Goal: Task Accomplishment & Management: Manage account settings

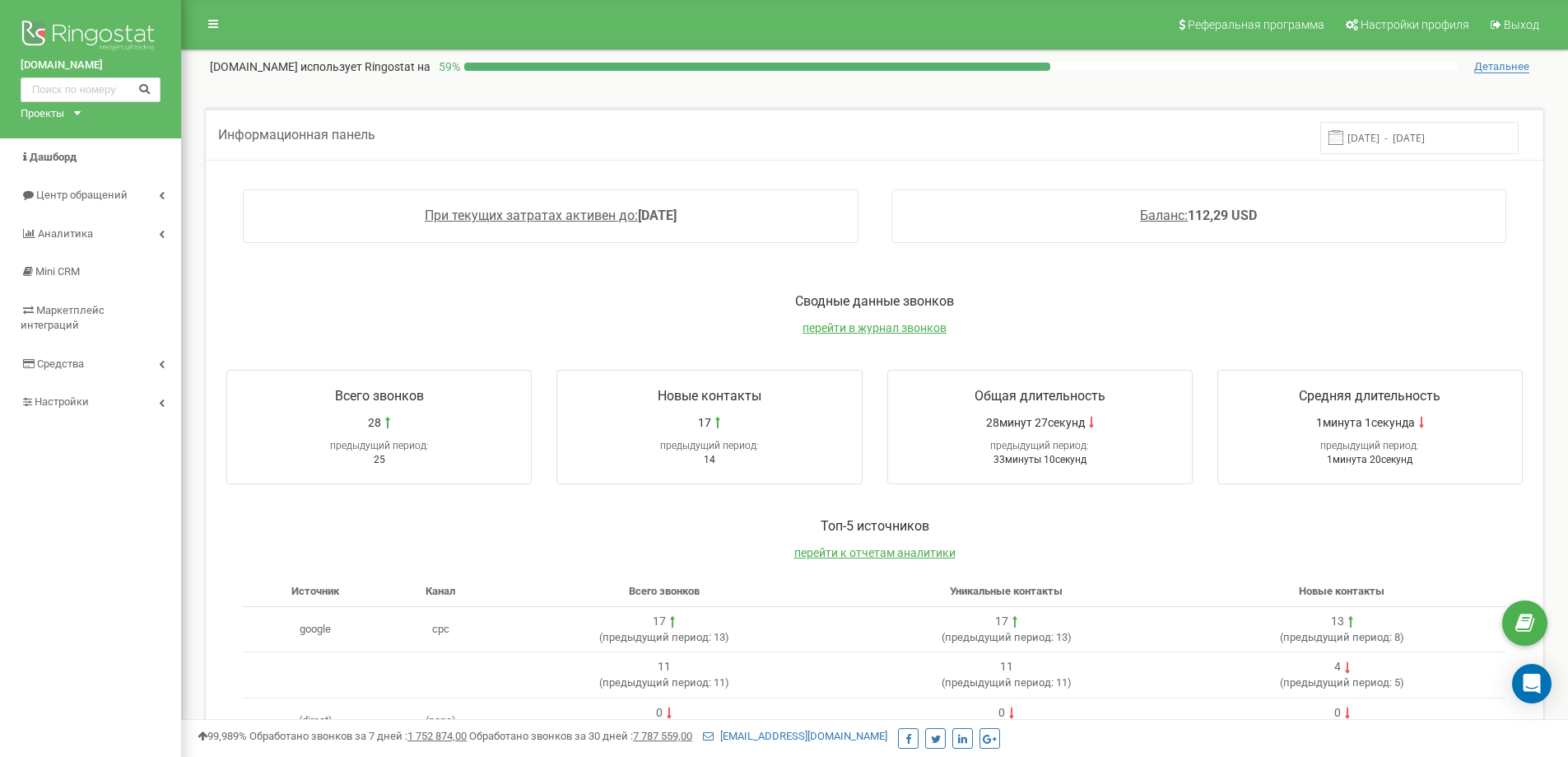
click at [81, 114] on icon at bounding box center [77, 113] width 7 height 4
click at [86, 140] on div "[DOMAIN_NAME]" at bounding box center [68, 133] width 94 height 22
click at [76, 111] on icon at bounding box center [77, 113] width 7 height 4
click at [71, 136] on link "[DOMAIN_NAME]" at bounding box center [67, 132] width 75 height 9
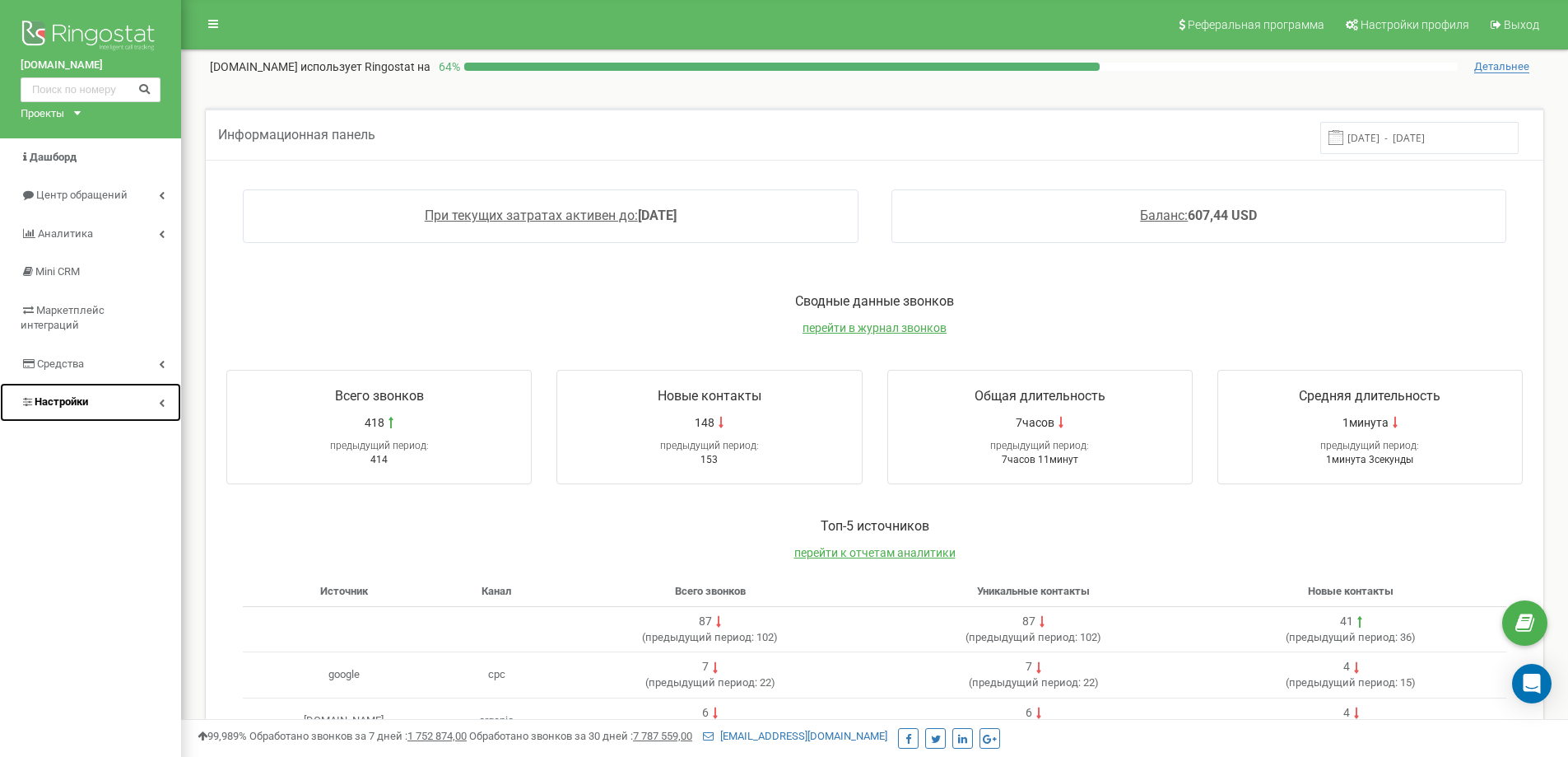
click at [102, 390] on link "Настройки" at bounding box center [90, 402] width 181 height 39
click at [106, 386] on link "Настройки" at bounding box center [92, 402] width 178 height 39
click at [106, 386] on link "Настройки" at bounding box center [90, 402] width 181 height 39
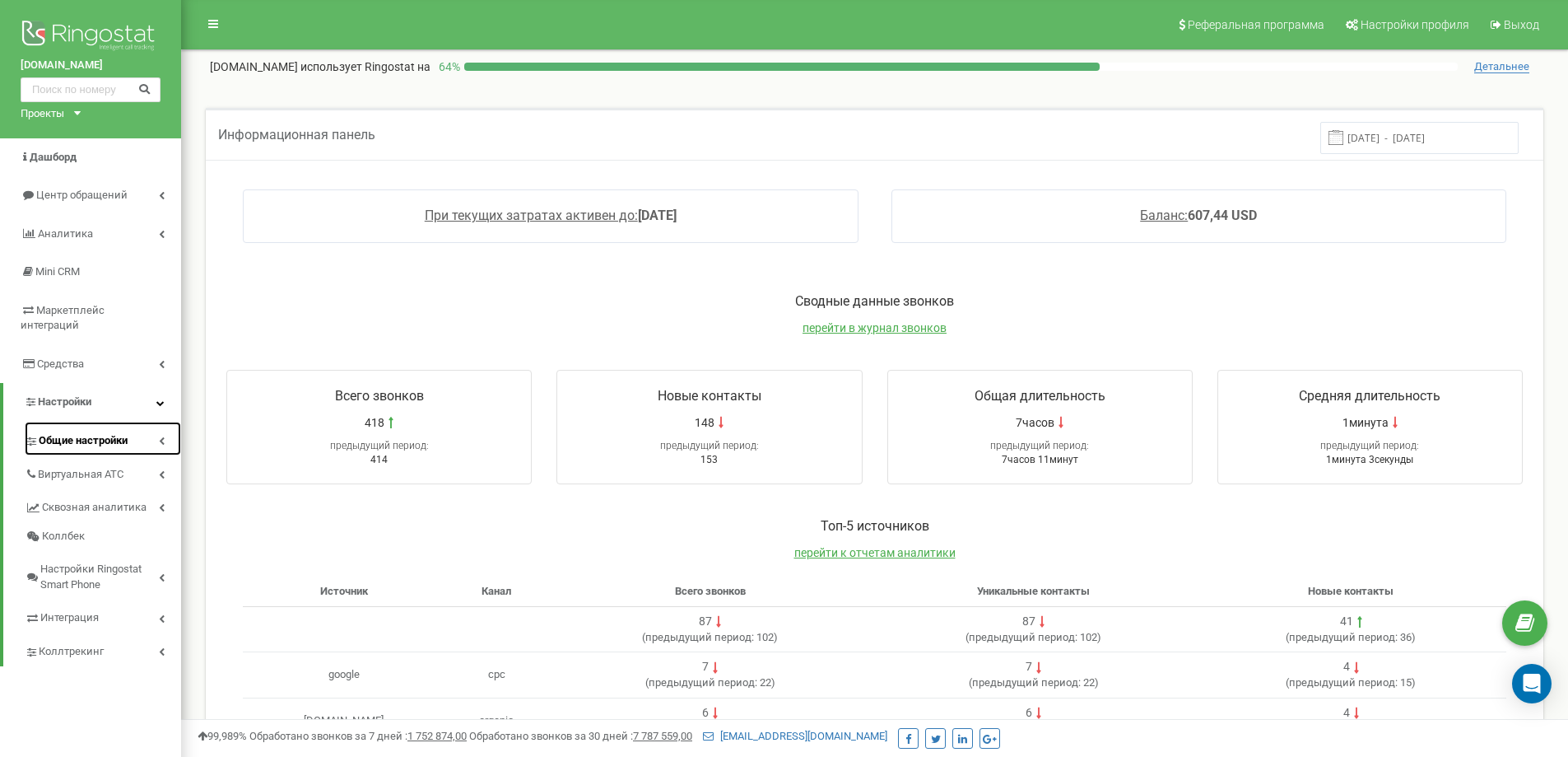
click at [121, 435] on link "Общие настройки" at bounding box center [103, 438] width 157 height 34
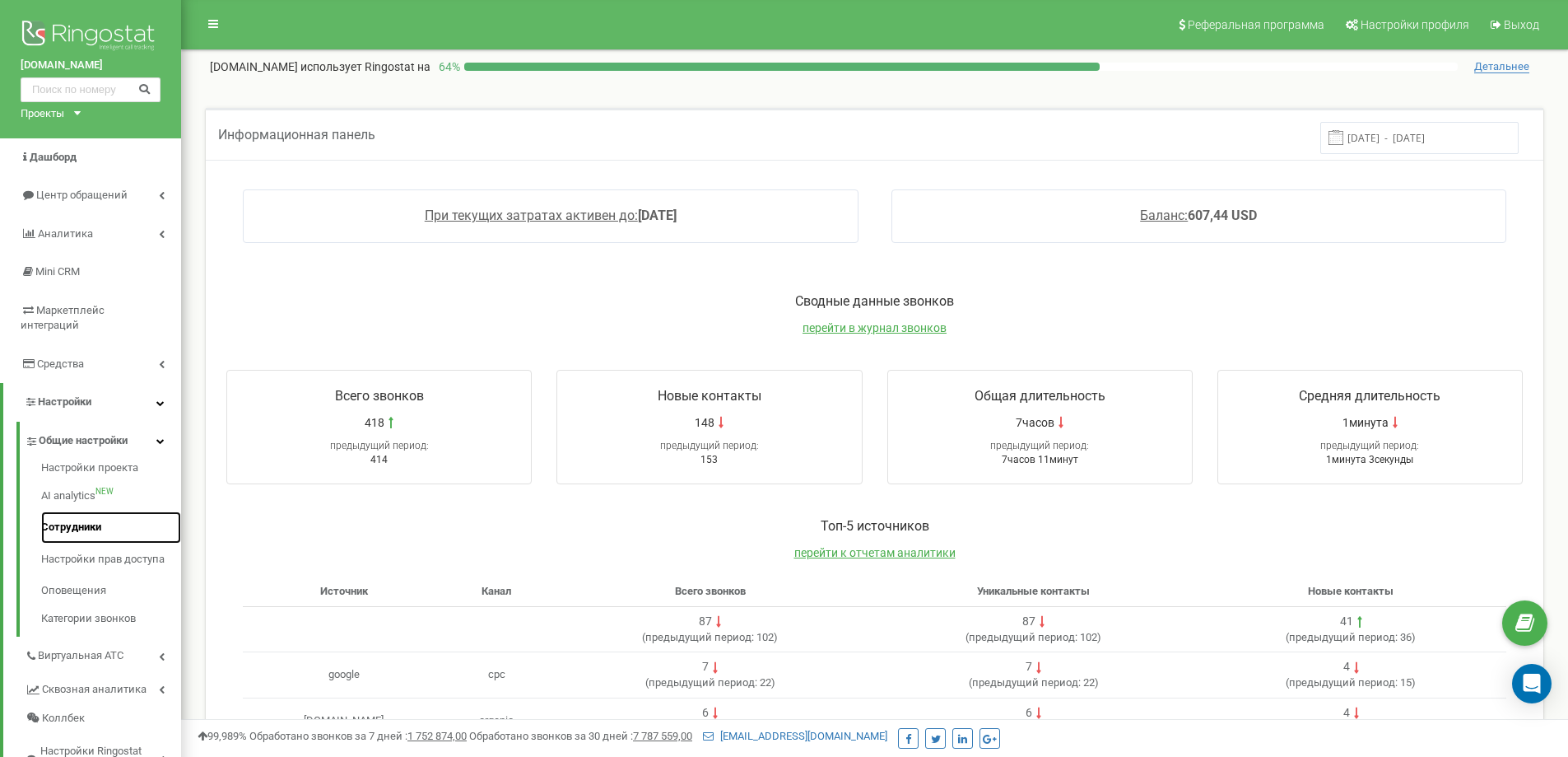
click at [105, 511] on link "Сотрудники" at bounding box center [111, 526] width 140 height 32
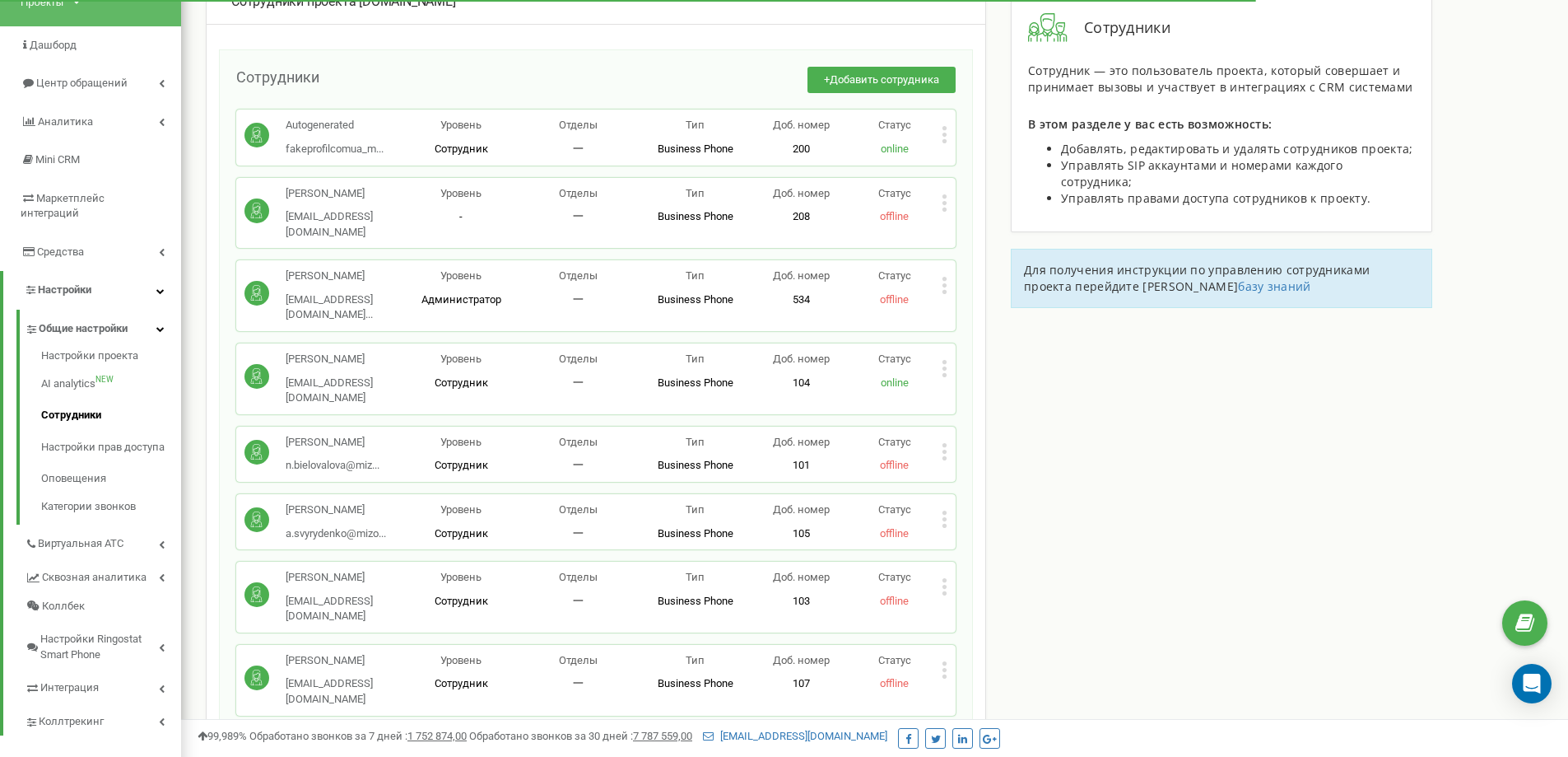
scroll to position [164, 0]
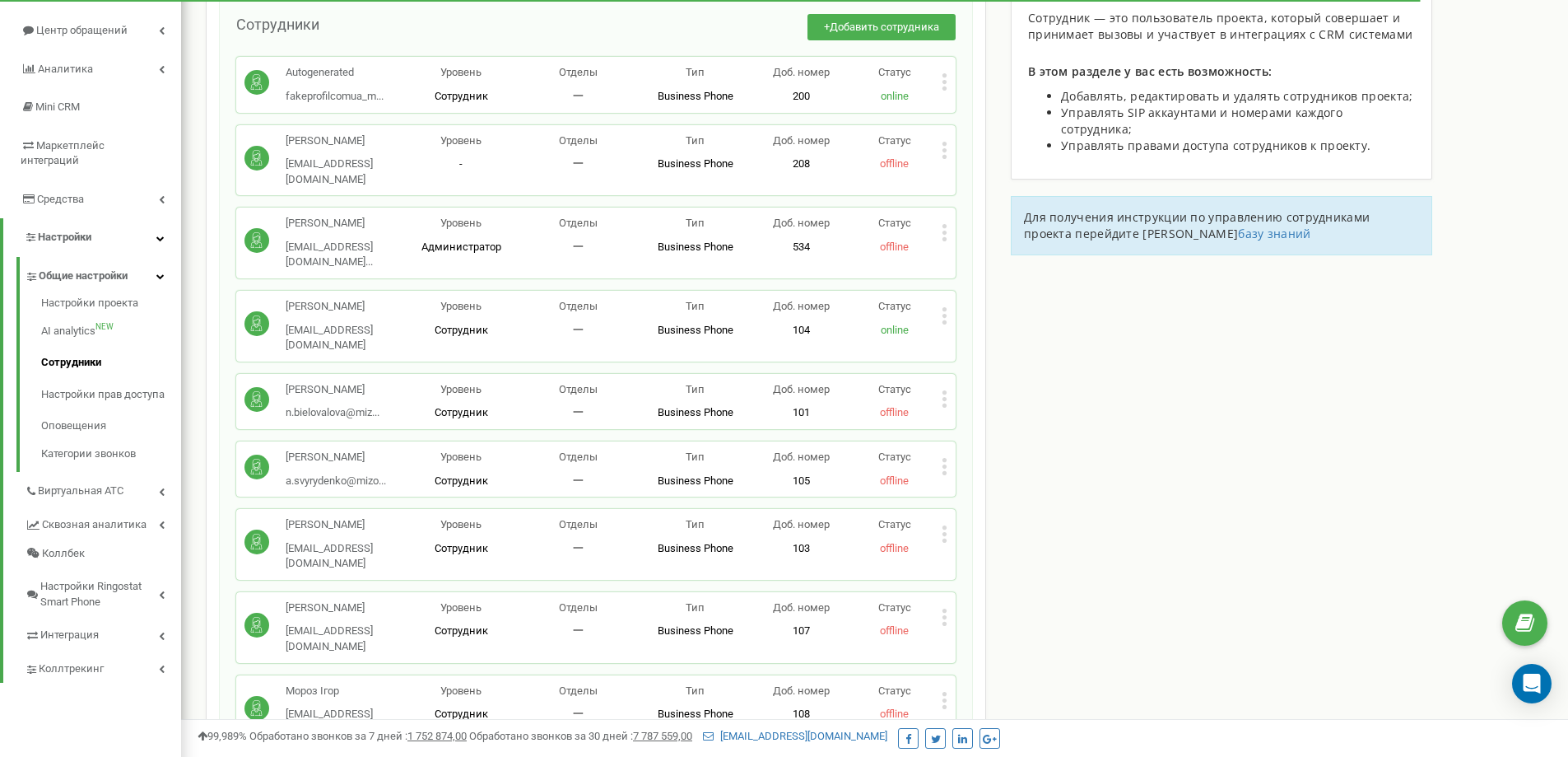
click at [936, 600] on div "Статус offline" at bounding box center [895, 619] width 94 height 39
click at [943, 608] on icon at bounding box center [944, 617] width 6 height 17
click at [965, 631] on div "Редактировать" at bounding box center [1019, 643] width 154 height 26
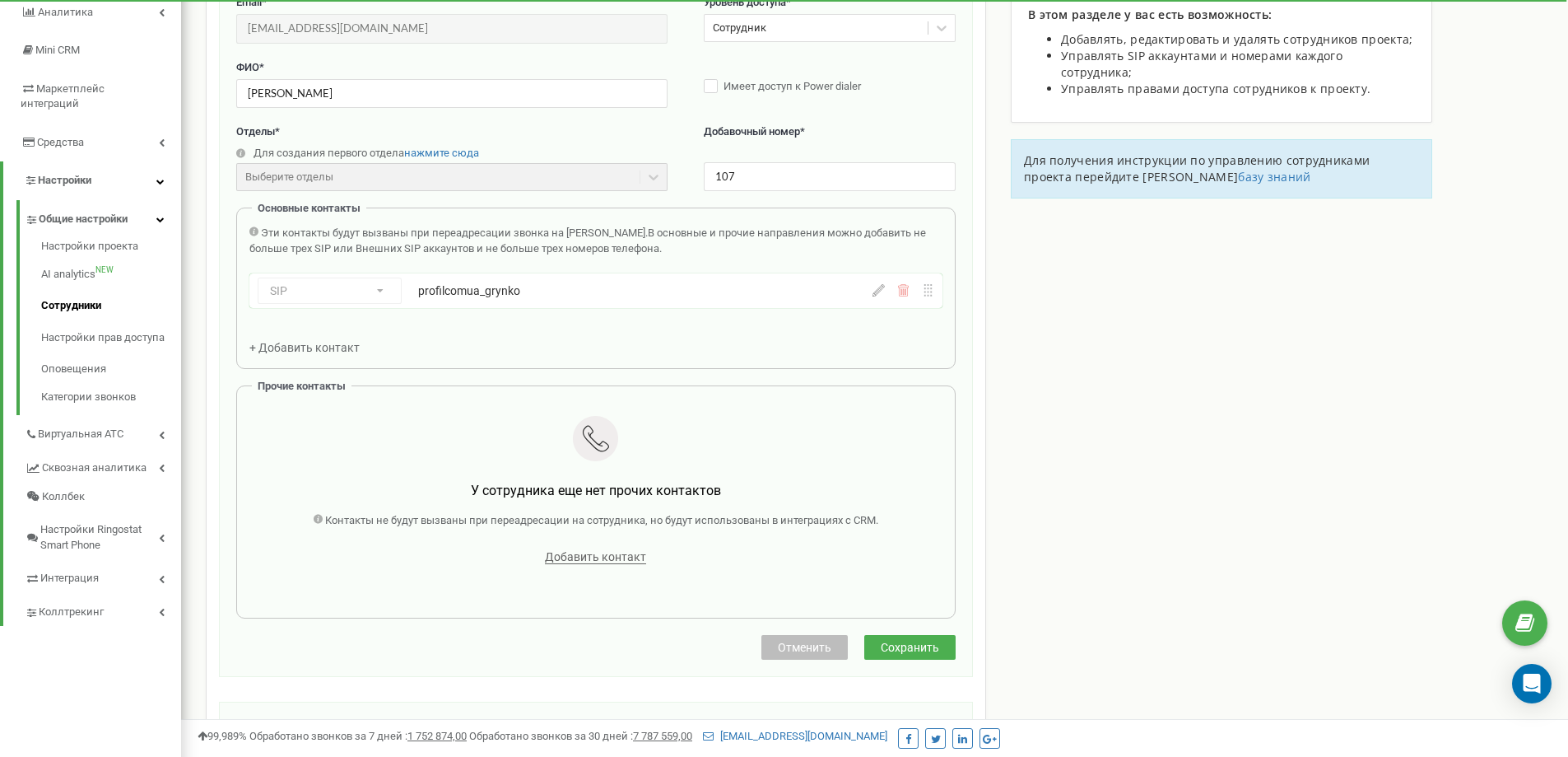
scroll to position [247, 0]
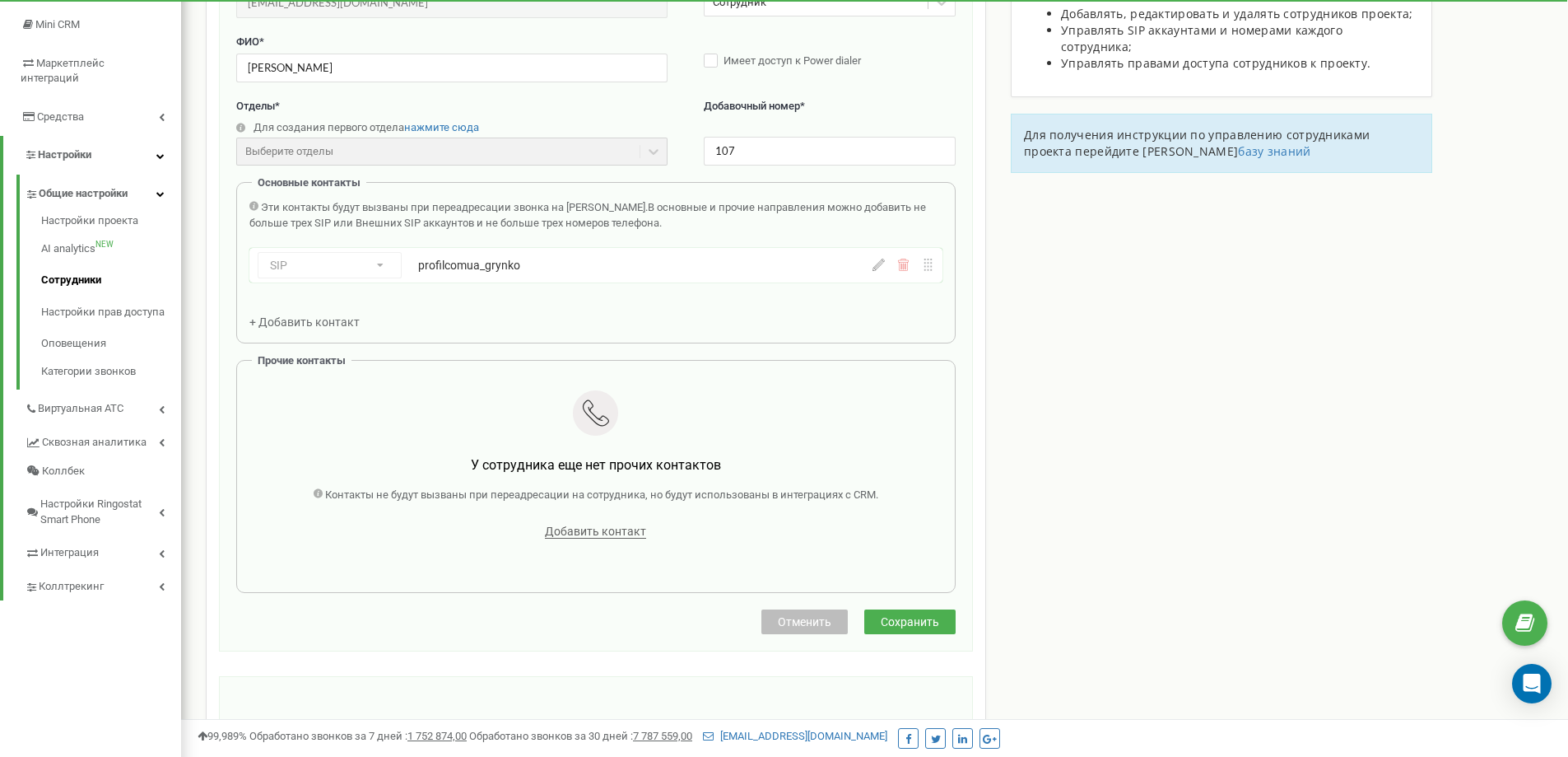
click at [792, 623] on span "Отменить" at bounding box center [804, 621] width 53 height 13
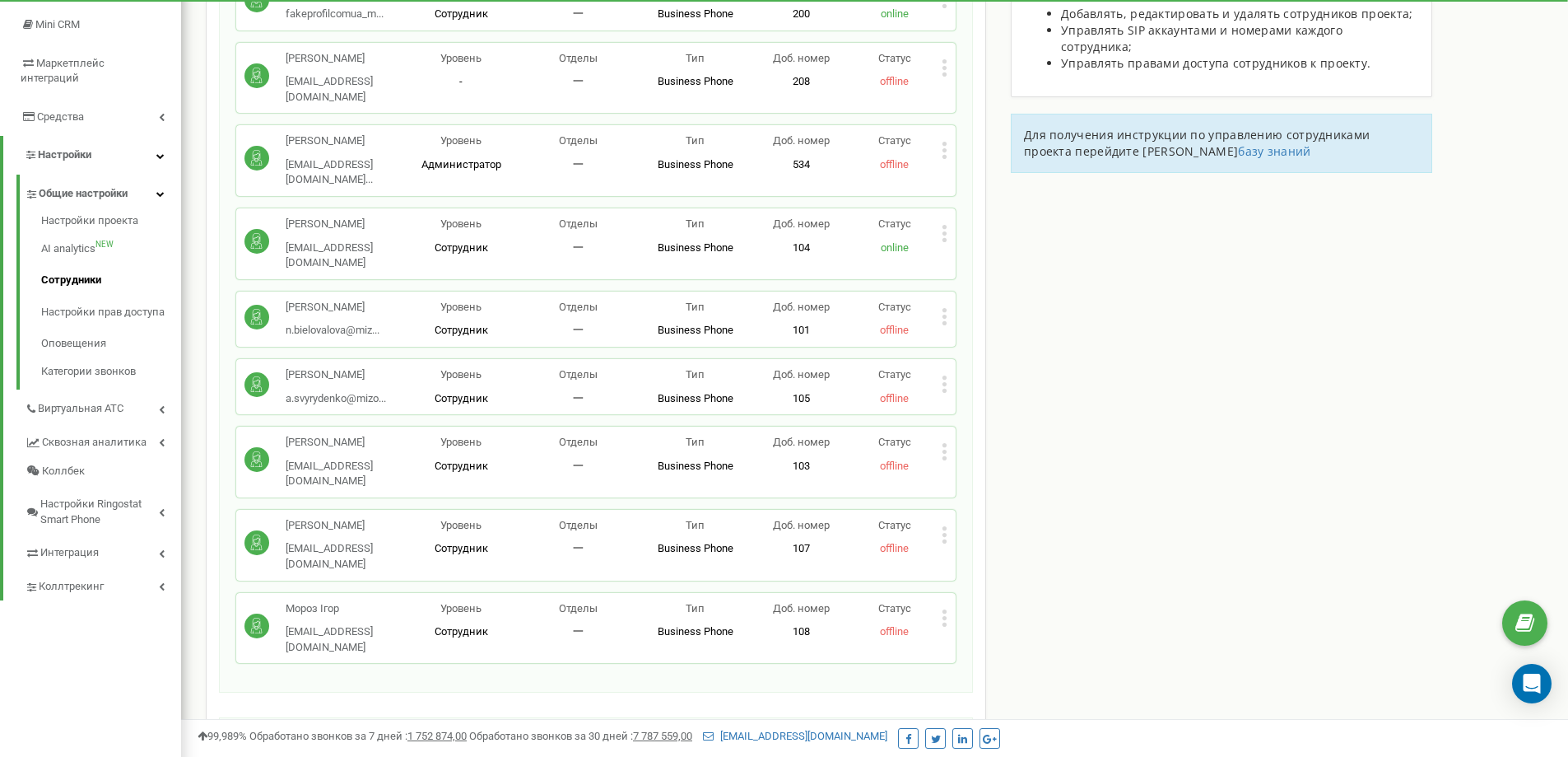
click at [947, 526] on icon at bounding box center [944, 535] width 6 height 17
click at [993, 548] on div "Редактировать" at bounding box center [1019, 561] width 154 height 26
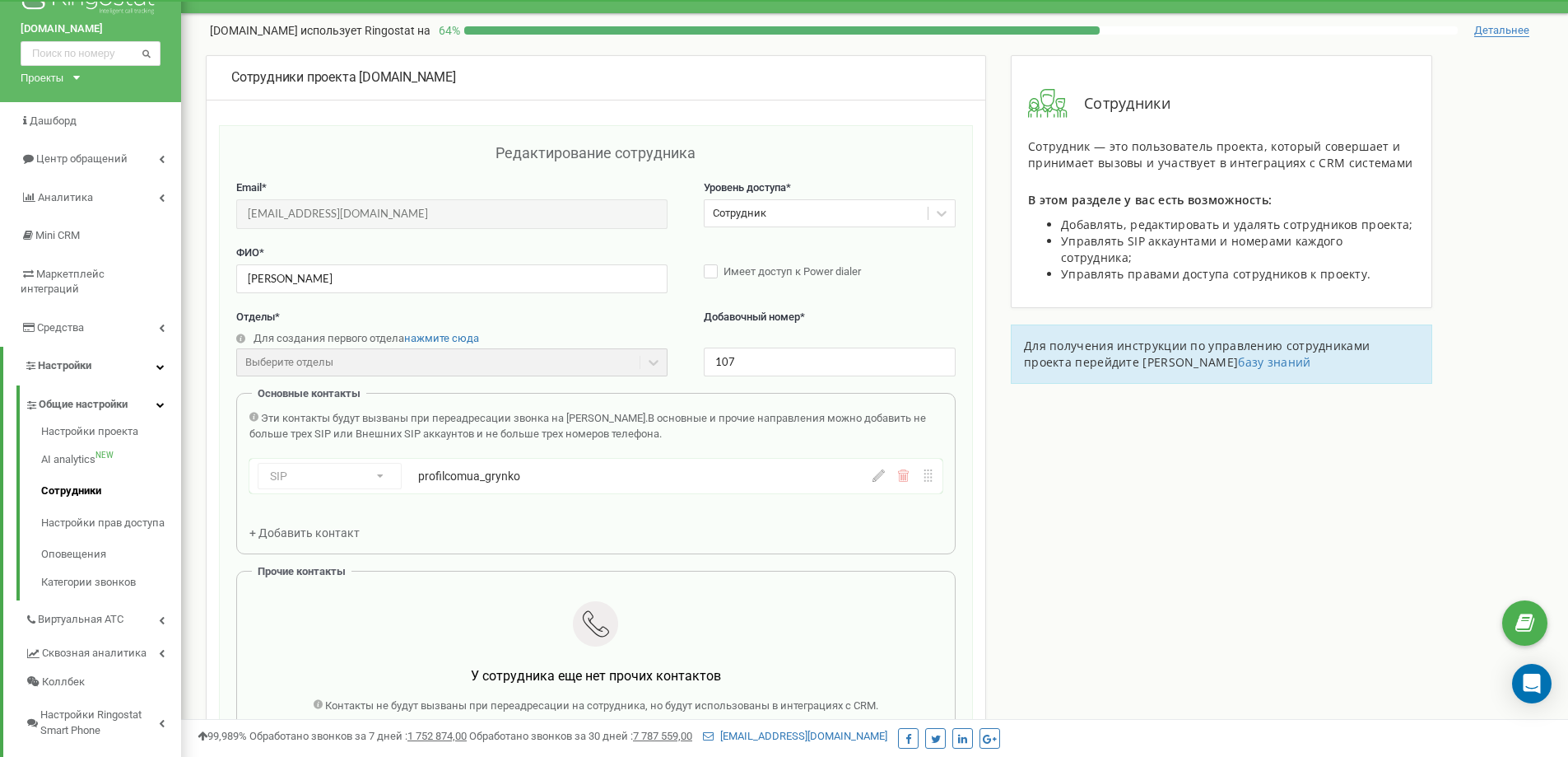
scroll to position [0, 0]
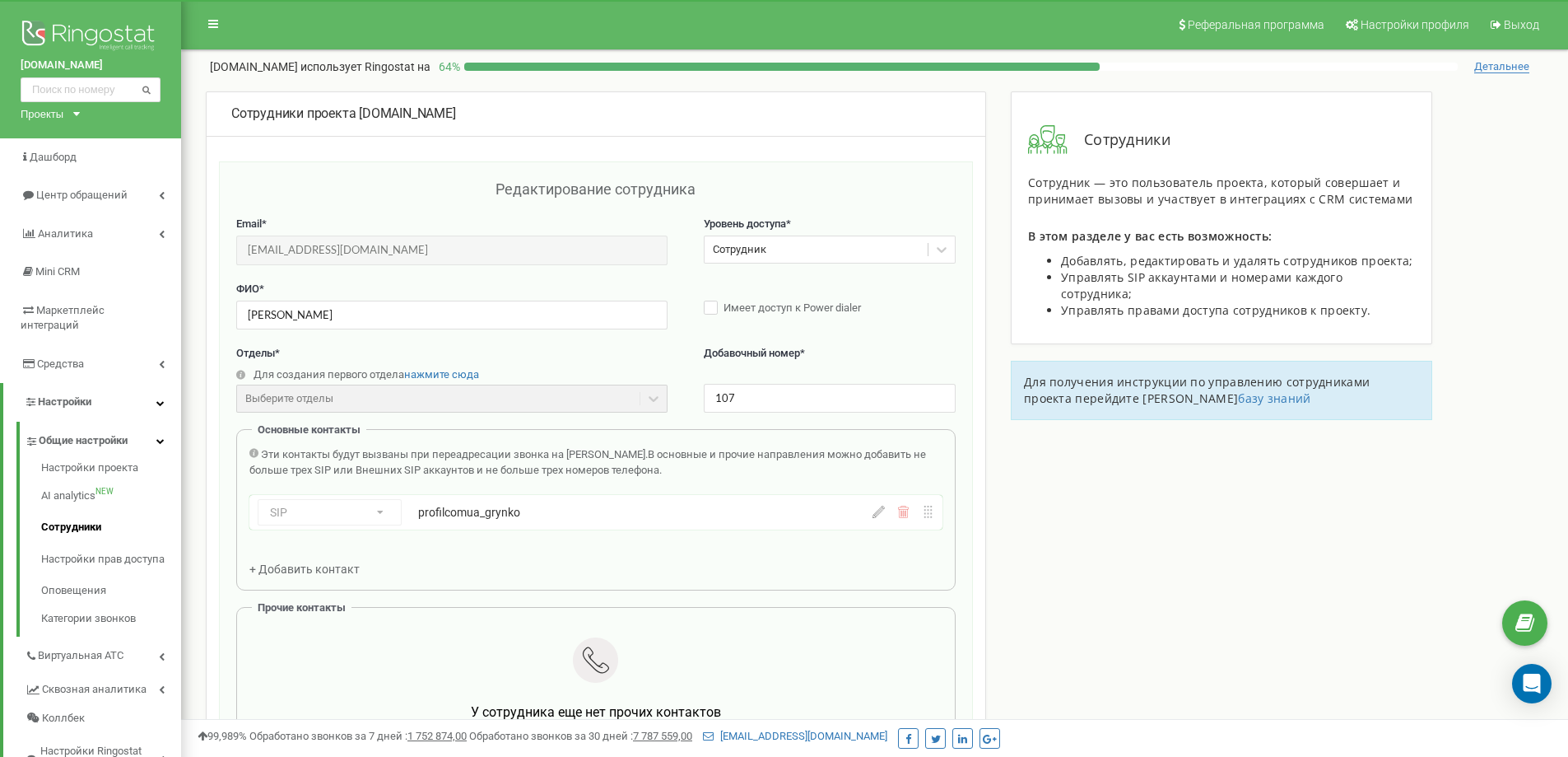
click at [822, 253] on div "Сотрудник" at bounding box center [815, 250] width 223 height 26
click at [1116, 671] on div "Сотрудники проекта [DOMAIN_NAME] Редактирование сотрудника Email * [EMAIL_ADDRE…" at bounding box center [875, 692] width 1362 height 1202
click at [1443, 530] on div "Сотрудники проекта [DOMAIN_NAME] Редактирование сотрудника Email * [EMAIL_ADDRE…" at bounding box center [875, 692] width 1362 height 1202
